Goal: Feedback & Contribution: Leave review/rating

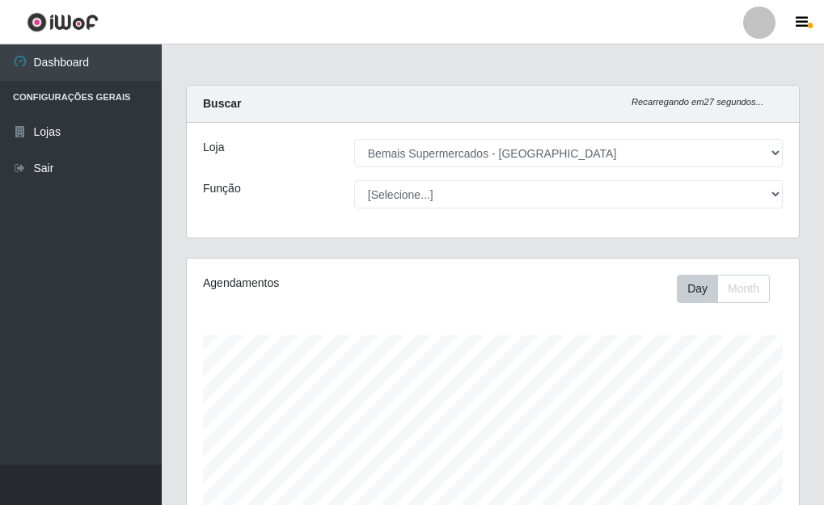
select select "249"
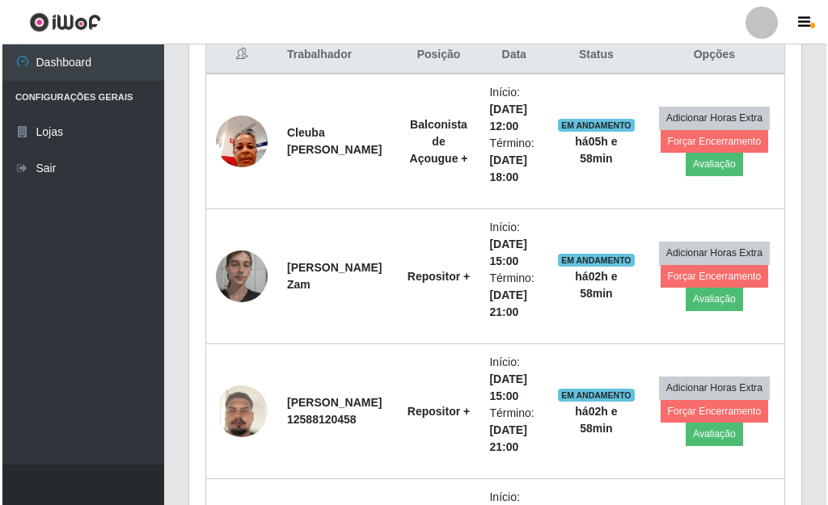
scroll to position [582, 0]
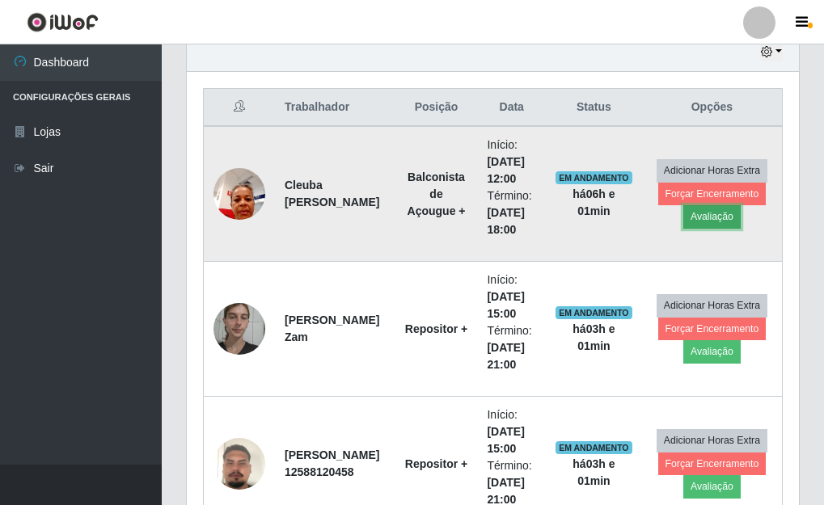
click at [705, 217] on button "Avaliação" at bounding box center [711, 216] width 57 height 23
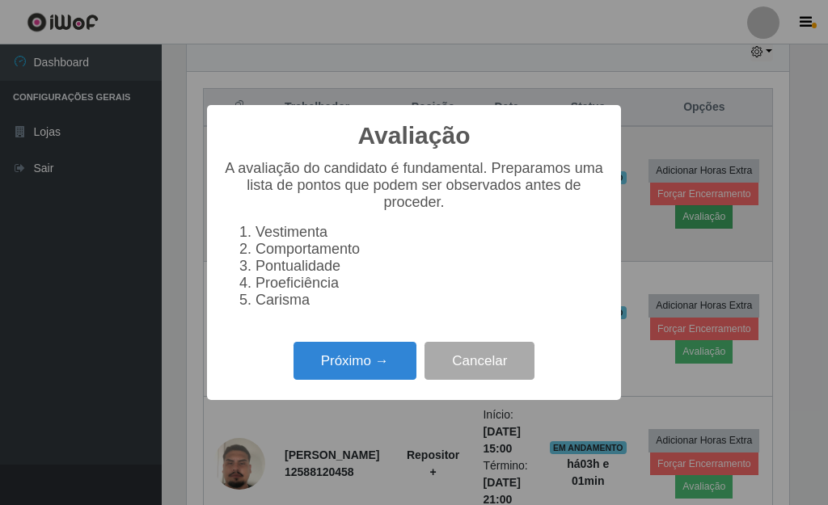
scroll to position [335, 602]
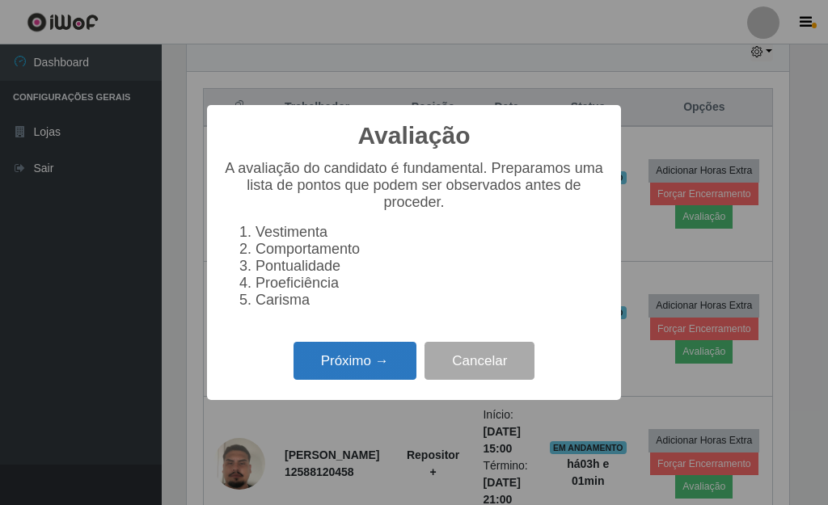
click at [374, 362] on button "Próximo →" at bounding box center [354, 361] width 123 height 38
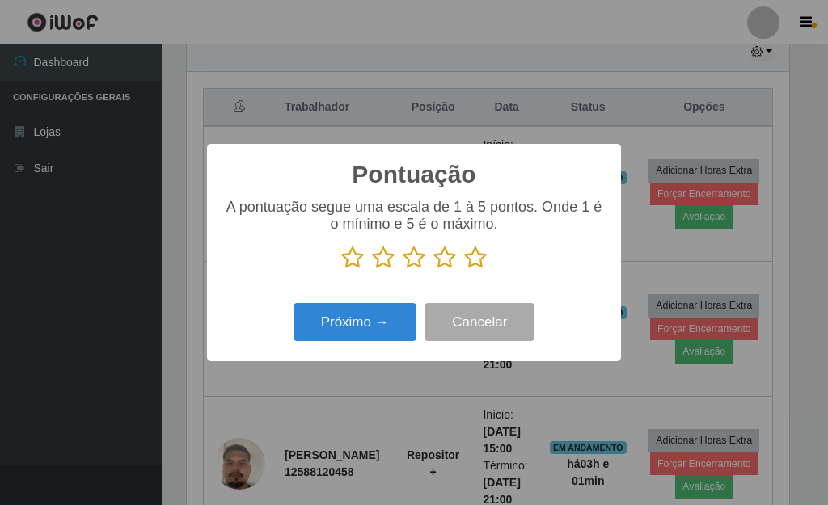
click at [471, 251] on icon at bounding box center [475, 258] width 23 height 24
click at [464, 270] on input "radio" at bounding box center [464, 270] width 0 height 0
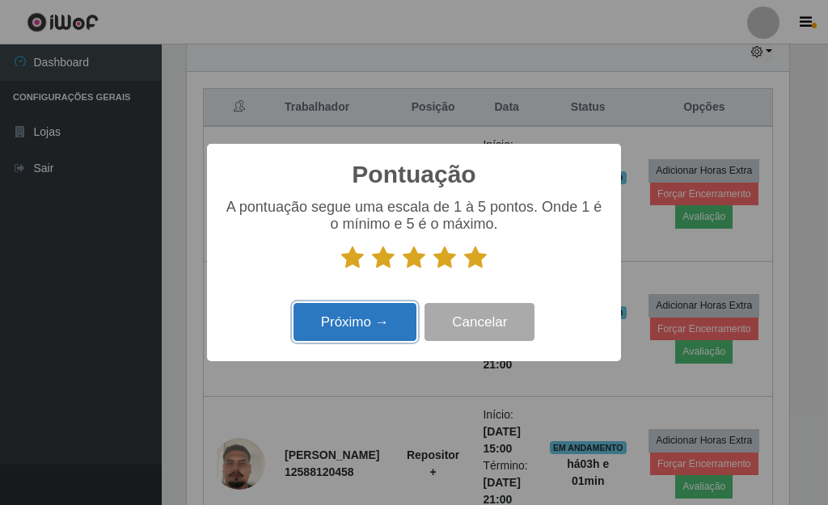
click at [365, 318] on button "Próximo →" at bounding box center [354, 322] width 123 height 38
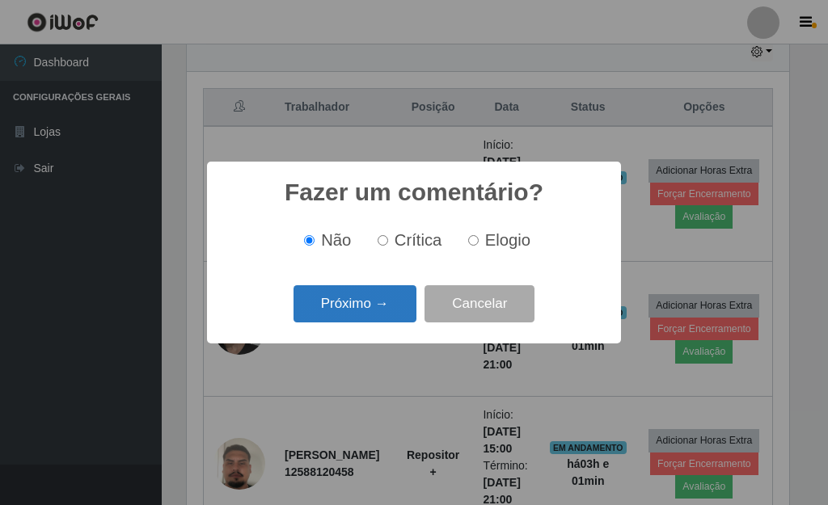
click at [350, 319] on button "Próximo →" at bounding box center [354, 304] width 123 height 38
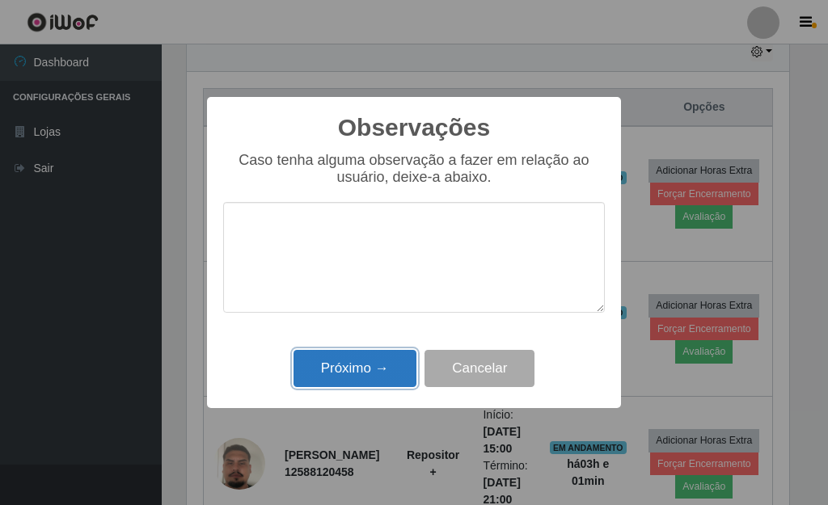
click at [364, 365] on button "Próximo →" at bounding box center [354, 369] width 123 height 38
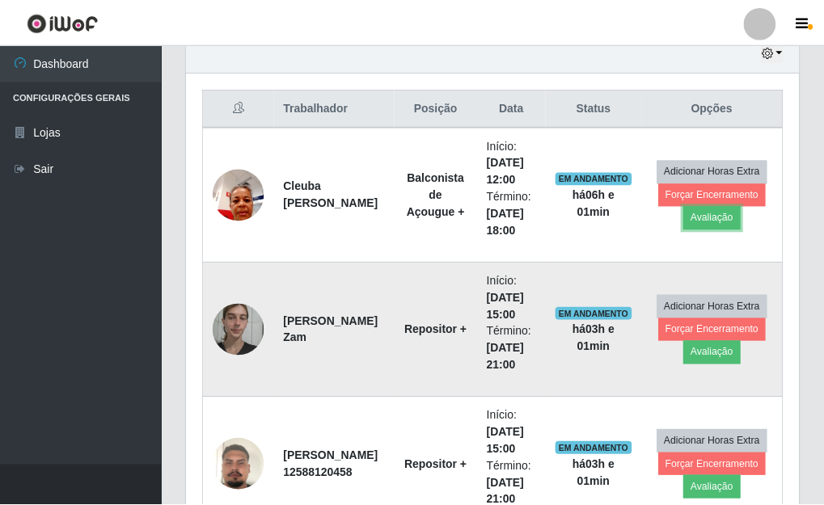
scroll to position [335, 612]
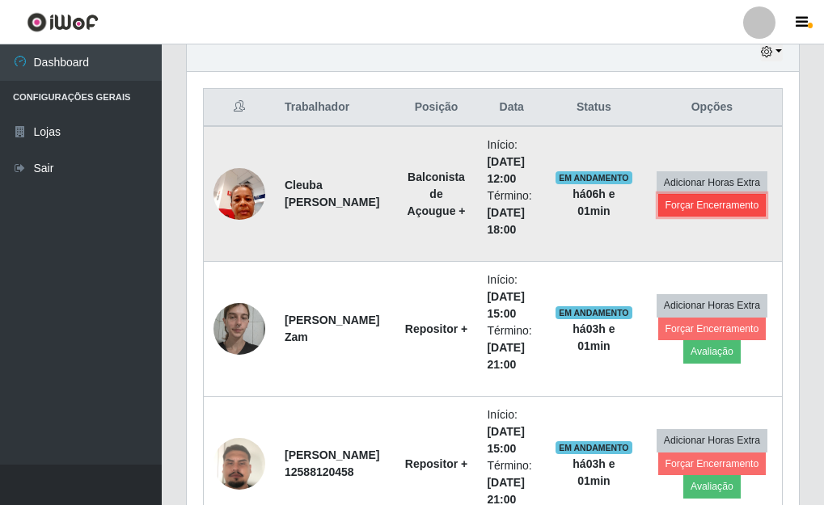
click at [703, 204] on button "Forçar Encerramento" at bounding box center [712, 205] width 108 height 23
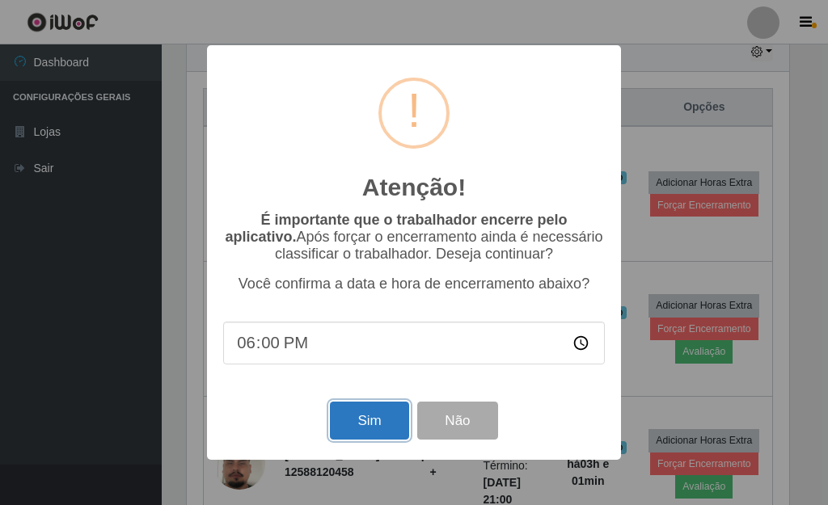
click at [347, 439] on button "Sim" at bounding box center [369, 421] width 78 height 38
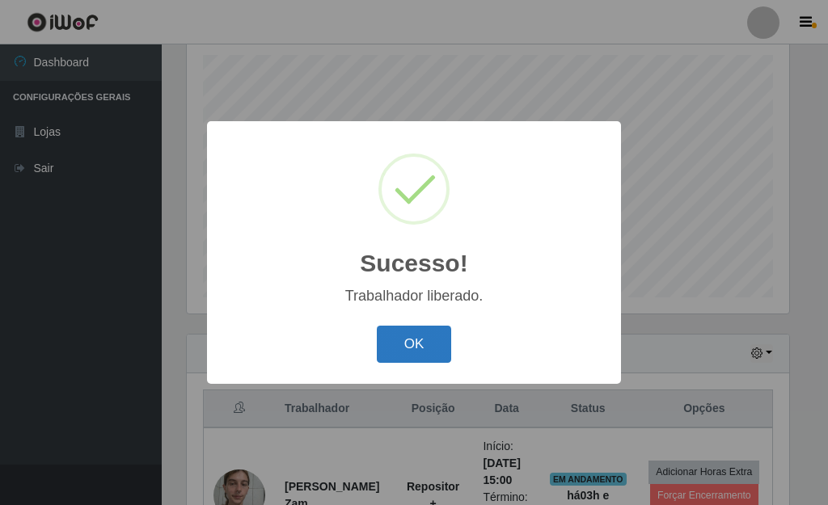
click at [400, 344] on button "OK" at bounding box center [414, 345] width 75 height 38
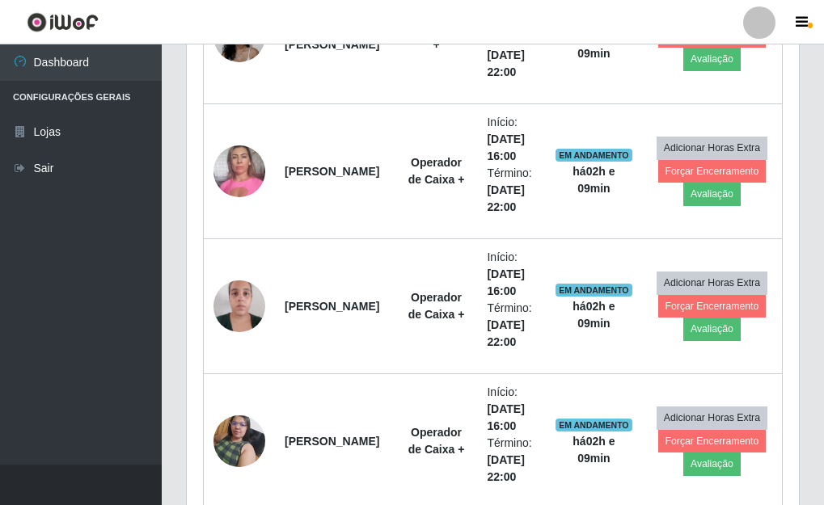
scroll to position [2468, 0]
